Goal: Task Accomplishment & Management: Use online tool/utility

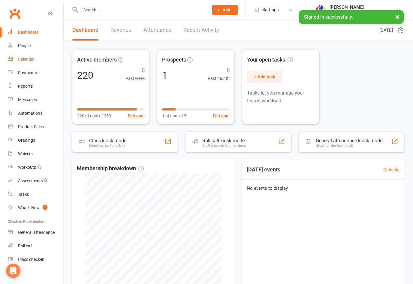
click at [21, 59] on div "Calendar" at bounding box center [26, 59] width 17 height 5
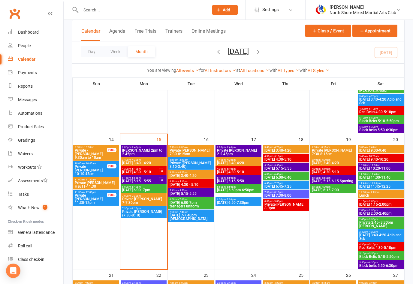
scroll to position [275, 0]
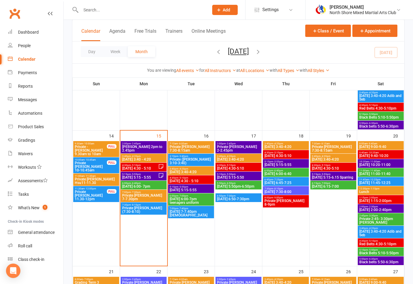
click at [155, 186] on span "[DATE] 6:00- 7pm" at bounding box center [144, 187] width 44 height 4
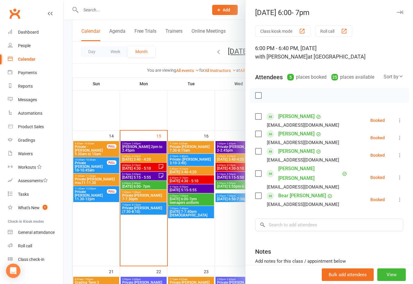
click at [399, 137] on icon at bounding box center [400, 138] width 6 height 6
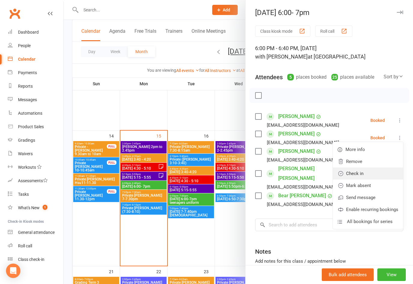
click at [359, 174] on link "Check in" at bounding box center [368, 174] width 70 height 12
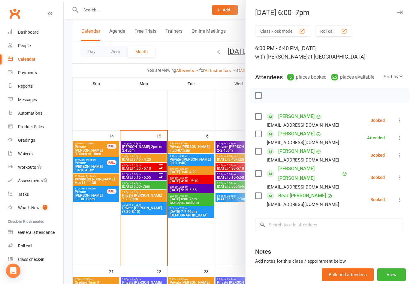
click at [400, 155] on icon at bounding box center [400, 155] width 6 height 6
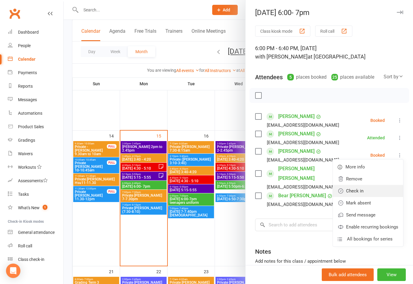
click at [358, 191] on link "Check in" at bounding box center [368, 191] width 70 height 12
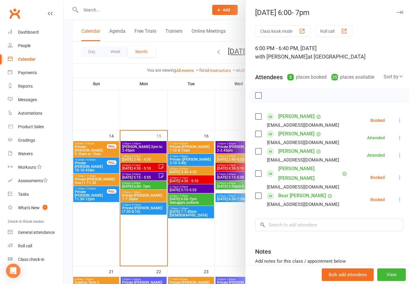
click at [399, 174] on icon at bounding box center [400, 177] width 6 height 6
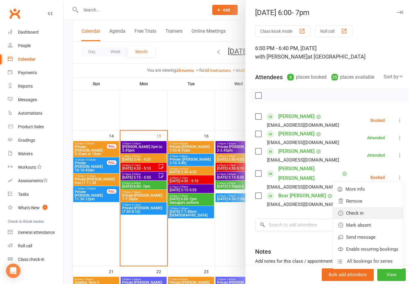
click at [360, 207] on link "Check in" at bounding box center [368, 213] width 70 height 12
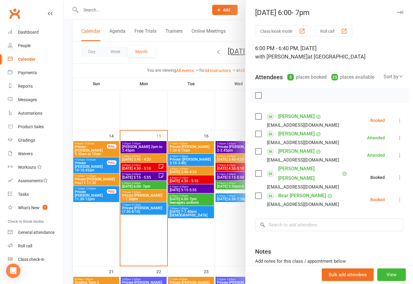
click at [401, 197] on icon at bounding box center [400, 200] width 6 height 6
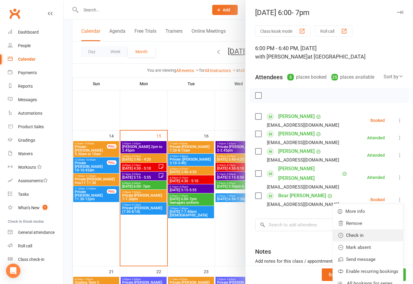
click at [363, 229] on link "Check in" at bounding box center [368, 235] width 70 height 12
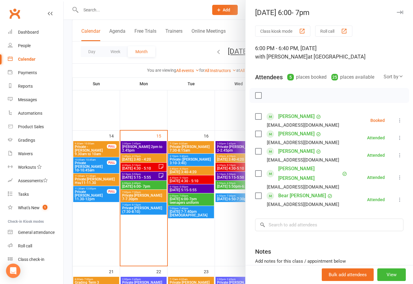
click at [403, 10] on button "button" at bounding box center [399, 12] width 7 height 7
